Goal: Navigation & Orientation: Find specific page/section

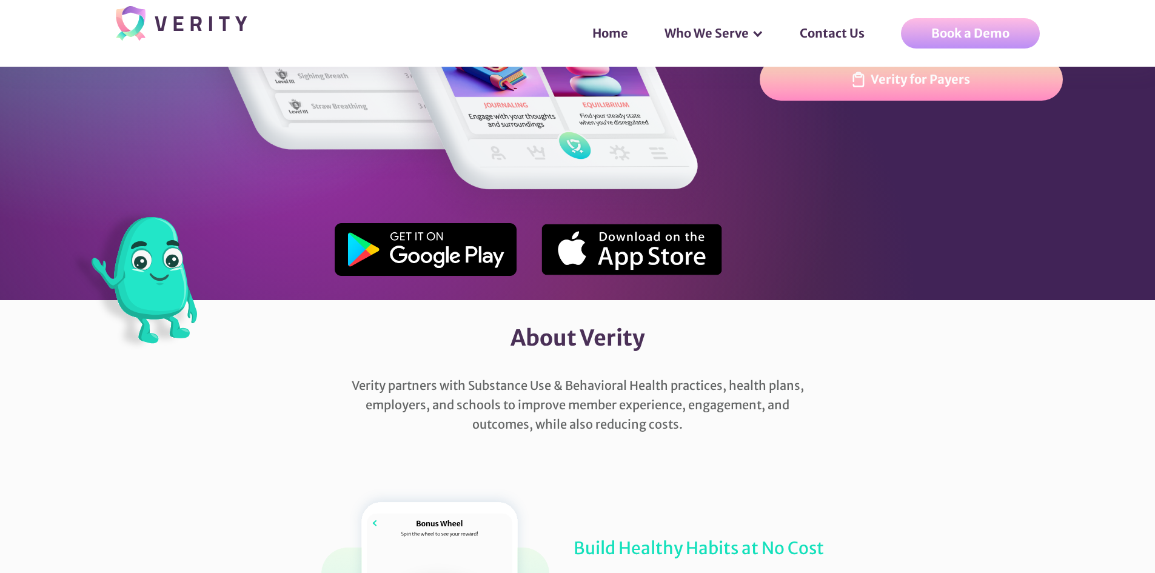
scroll to position [61, 0]
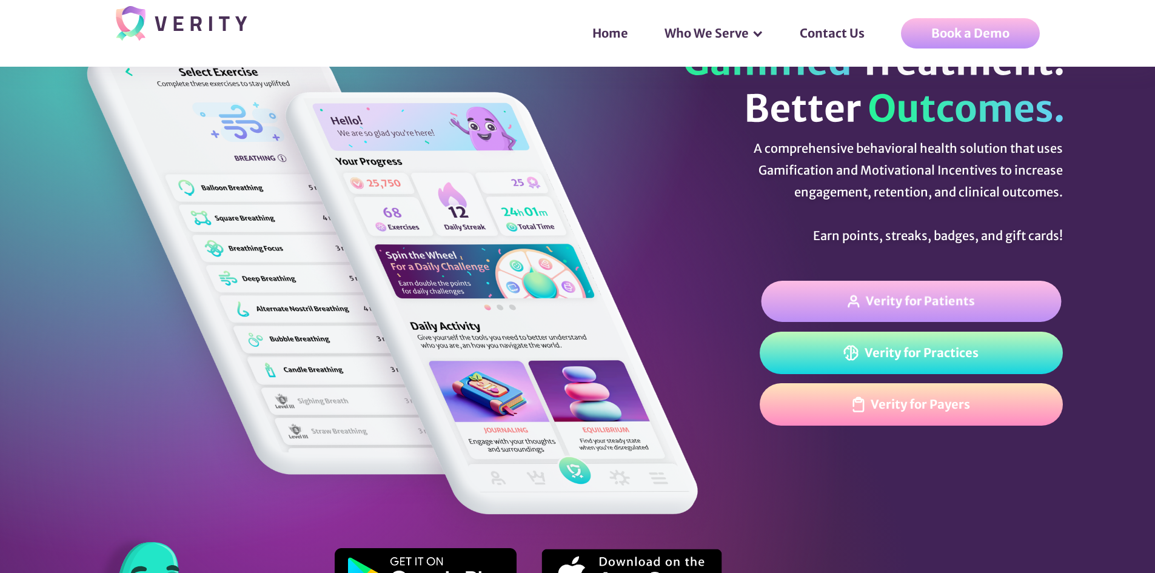
click at [876, 300] on div "Verity for Patients" at bounding box center [920, 301] width 109 height 14
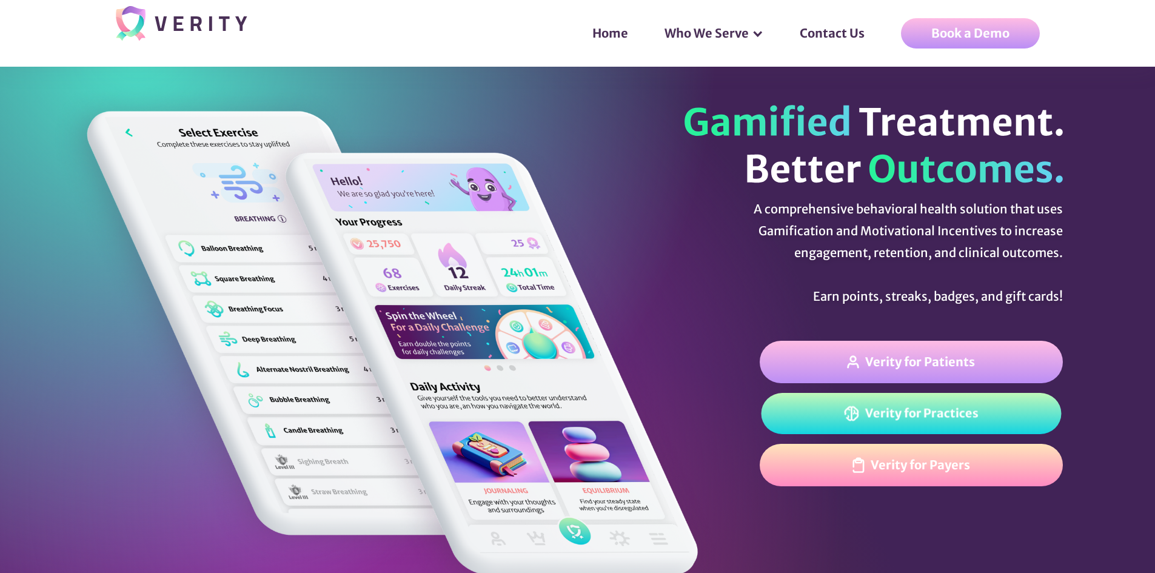
click at [947, 429] on link "Verity for Practices" at bounding box center [911, 413] width 300 height 41
click at [363, 210] on section "A comprehensive behavioral health solution that uses Gamification and Motivatio…" at bounding box center [577, 376] width 1155 height 619
drag, startPoint x: 340, startPoint y: 196, endPoint x: 270, endPoint y: 309, distance: 133.5
click at [270, 309] on section "A comprehensive behavioral health solution that uses Gamification and Motivatio…" at bounding box center [577, 376] width 1155 height 619
click at [270, 251] on section "A comprehensive behavioral health solution that uses Gamification and Motivatio…" at bounding box center [577, 376] width 1155 height 619
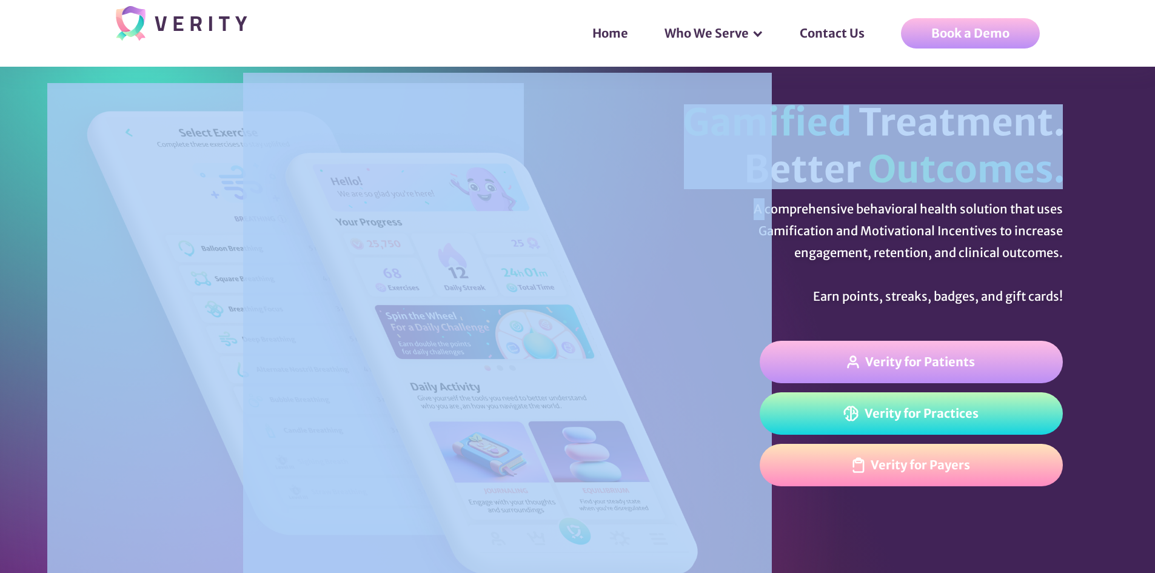
click at [270, 251] on section "A comprehensive behavioral health solution that uses Gamification and Motivatio…" at bounding box center [577, 376] width 1155 height 619
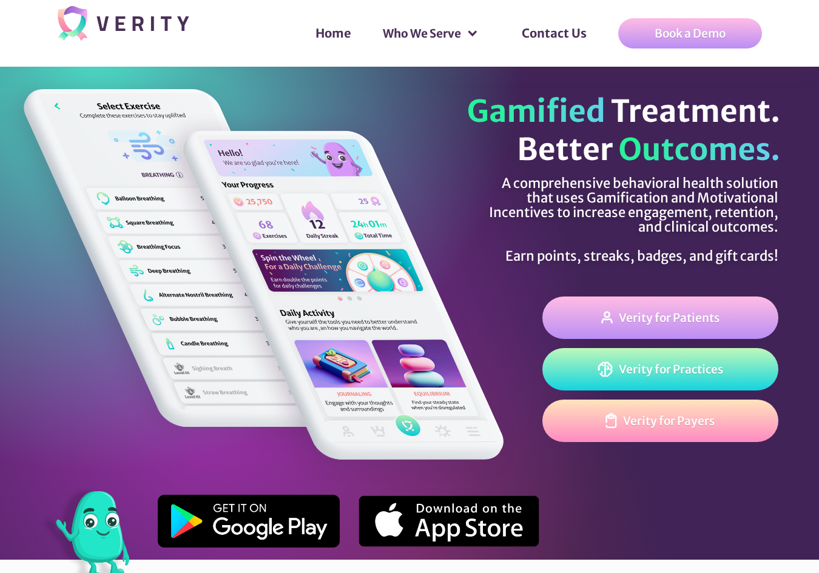
drag, startPoint x: 96, startPoint y: 524, endPoint x: 135, endPoint y: 223, distance: 303.9
drag, startPoint x: 135, startPoint y: 223, endPoint x: 127, endPoint y: 201, distance: 23.2
drag, startPoint x: 127, startPoint y: 201, endPoint x: 119, endPoint y: 195, distance: 9.6
click at [119, 195] on div at bounding box center [262, 293] width 442 height 452
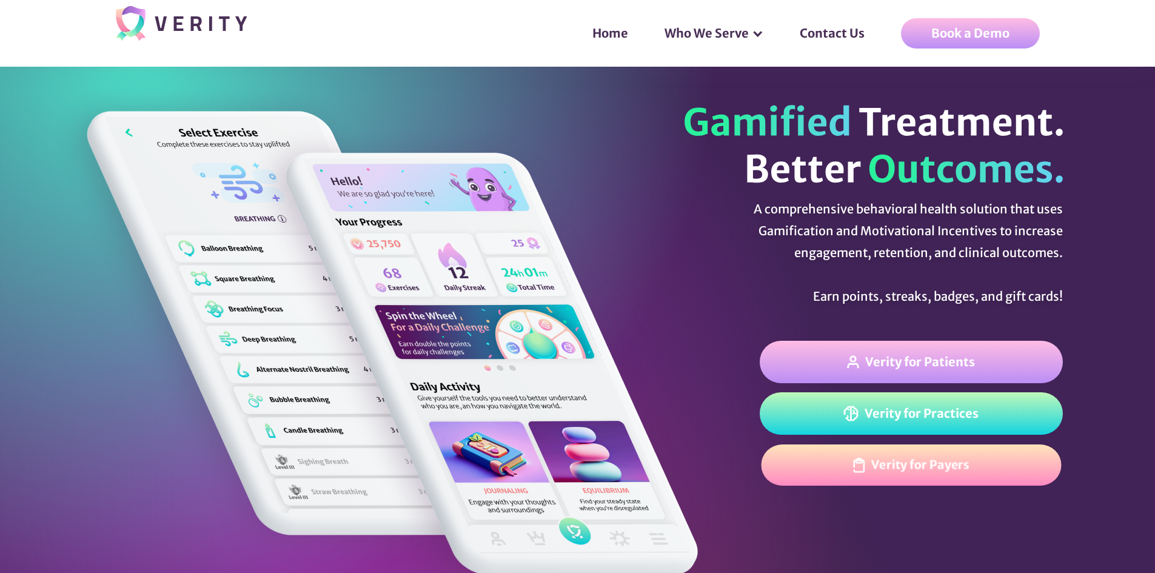
click at [938, 478] on link "Verity for Payers" at bounding box center [911, 465] width 300 height 41
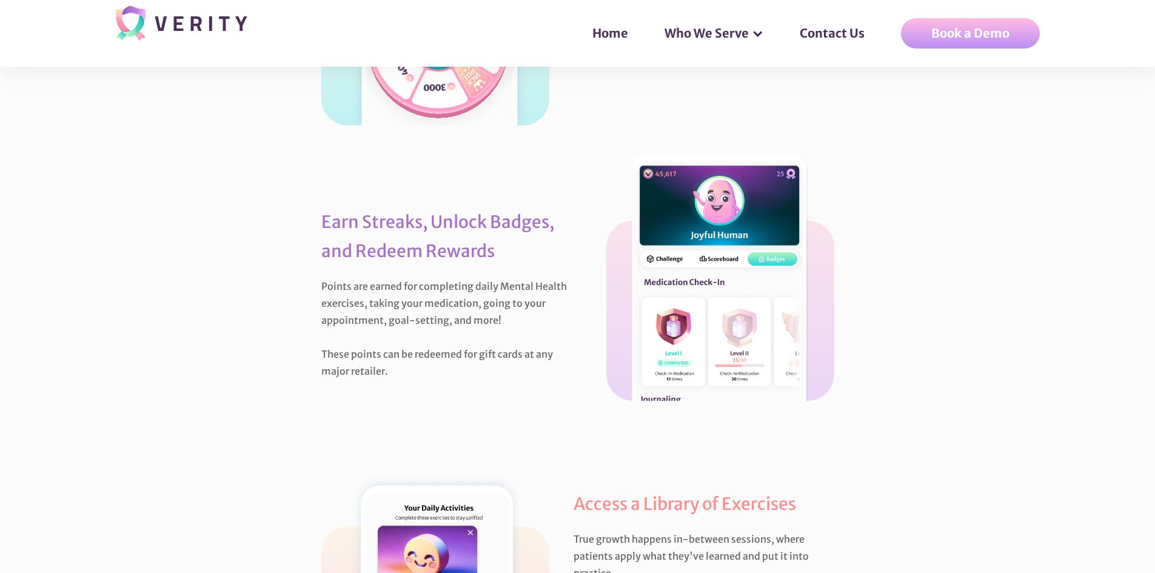
scroll to position [524, 0]
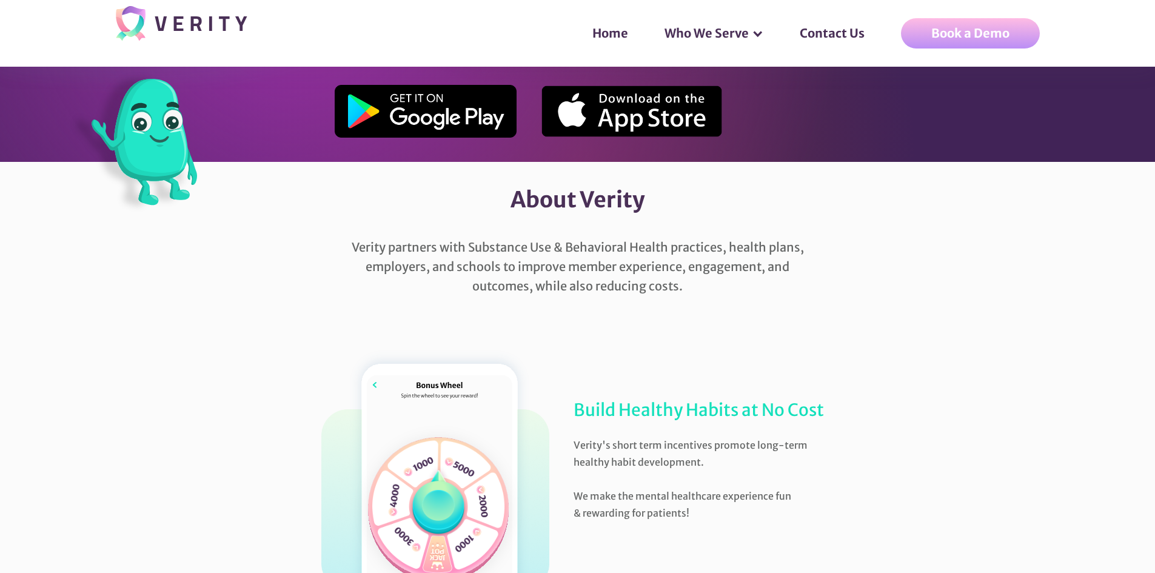
drag, startPoint x: 162, startPoint y: 102, endPoint x: 170, endPoint y: 29, distance: 73.3
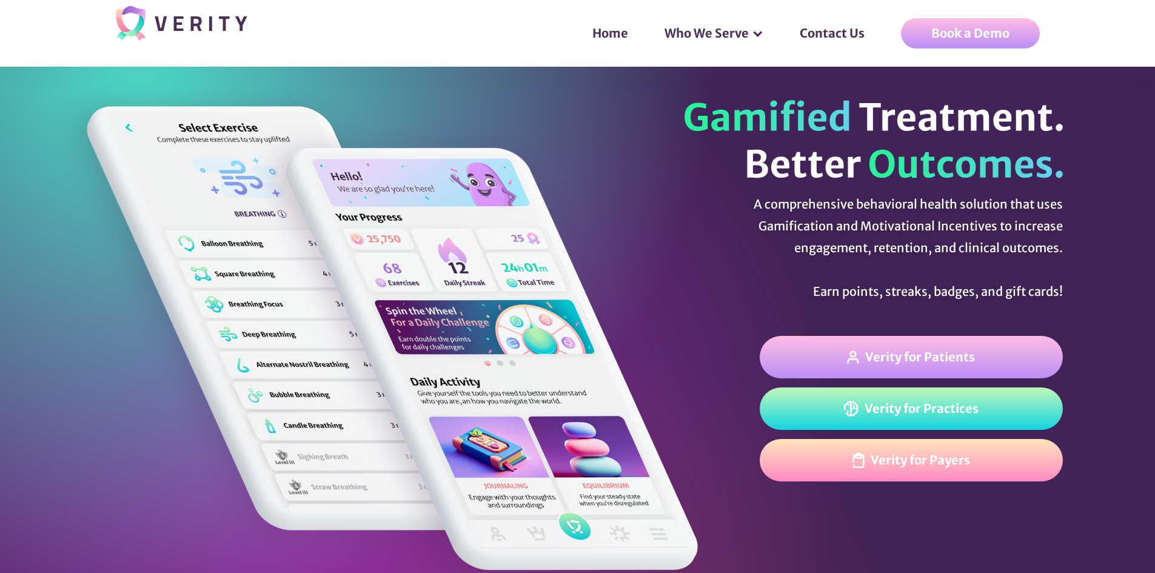
scroll to position [0, 0]
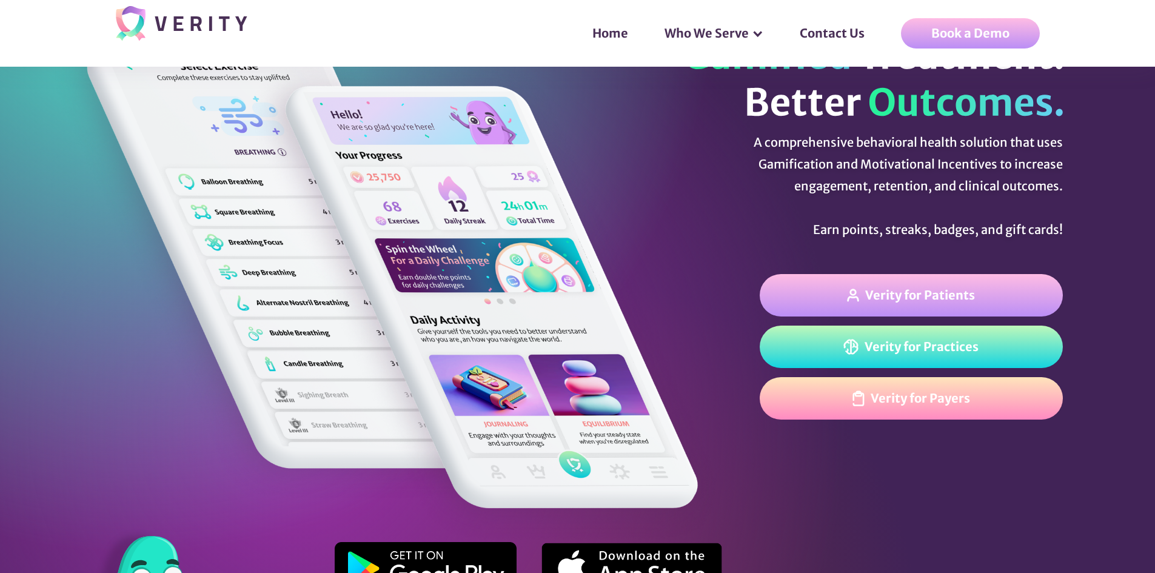
scroll to position [63, 0]
